Goal: Navigation & Orientation: Go to known website

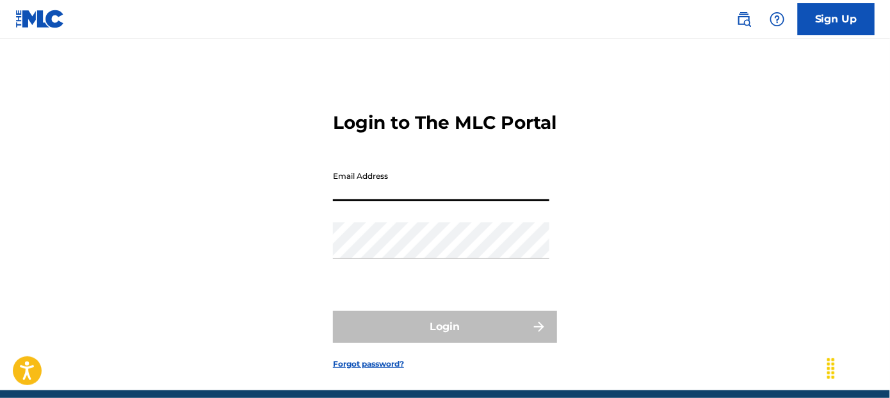
click at [365, 201] on input "Email Address" at bounding box center [441, 183] width 217 height 37
type input "[EMAIL_ADDRESS][DOMAIN_NAME]"
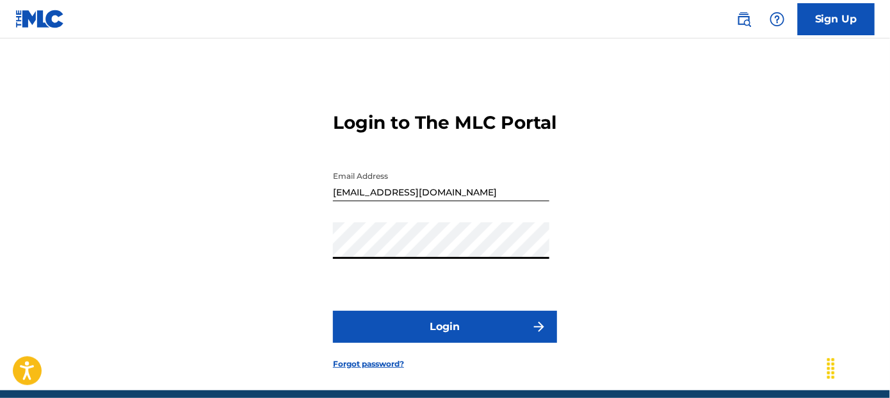
click at [372, 343] on button "Login" at bounding box center [445, 327] width 224 height 32
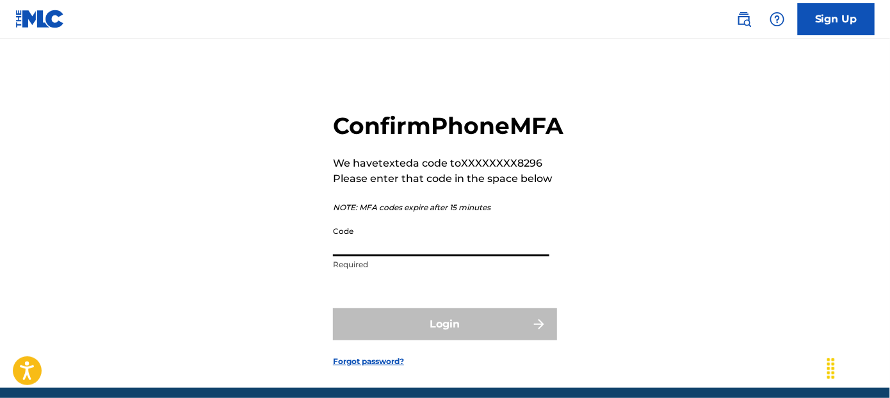
click at [365, 256] on input "Code" at bounding box center [441, 238] width 217 height 37
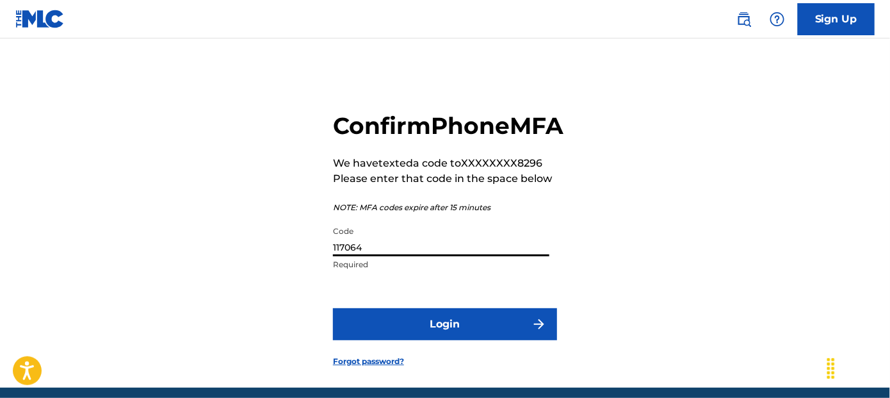
type input "117064"
click at [402, 340] on button "Login" at bounding box center [445, 324] width 224 height 32
